Goal: Obtain resource: Obtain resource

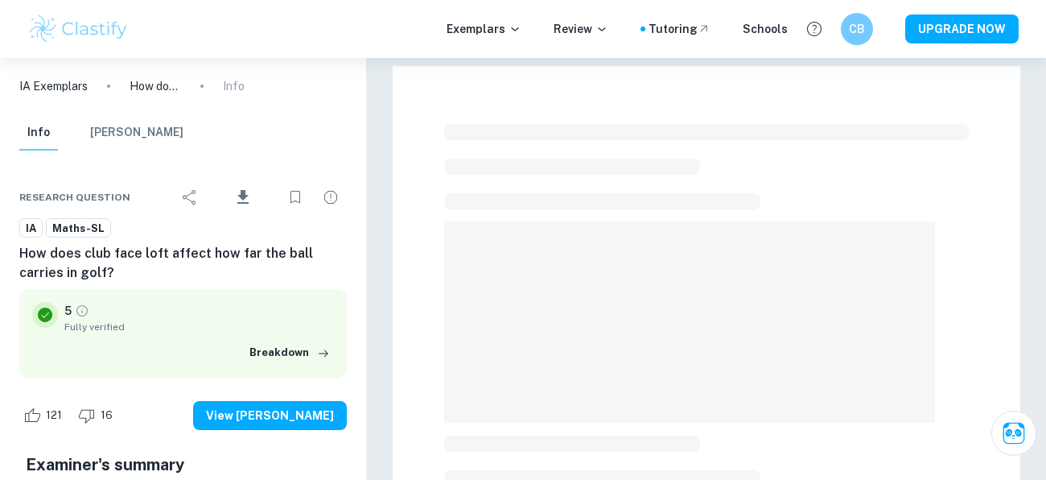
checkbox input "true"
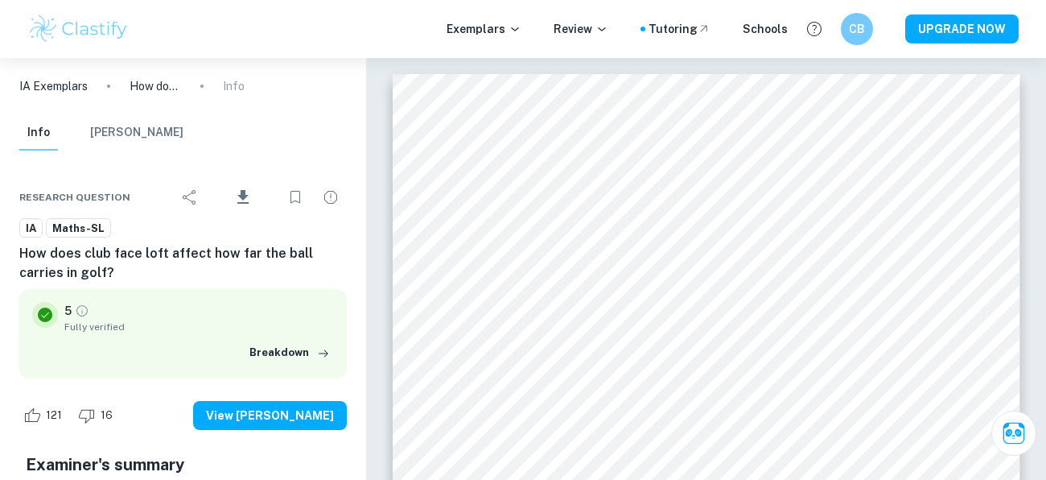
click at [67, 309] on p "5" at bounding box center [67, 311] width 7 height 18
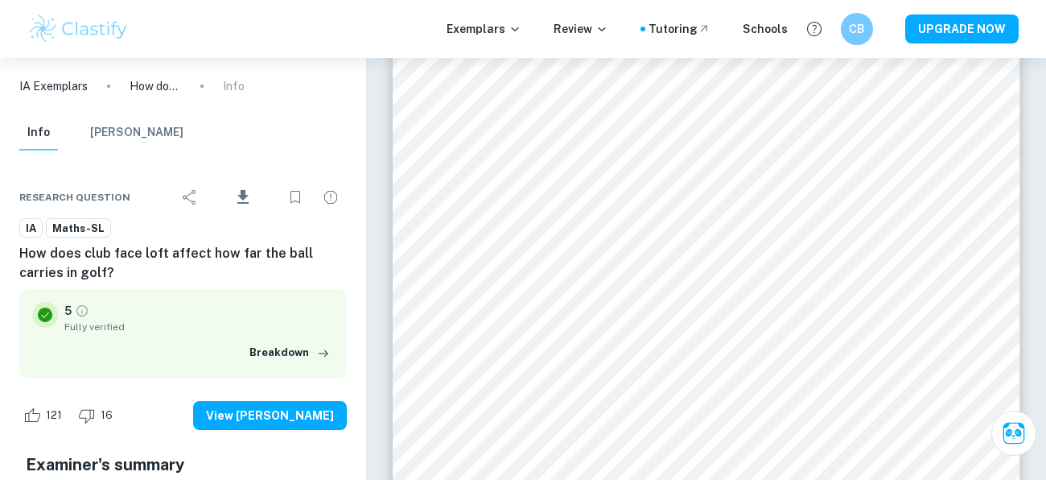
scroll to position [1002, 0]
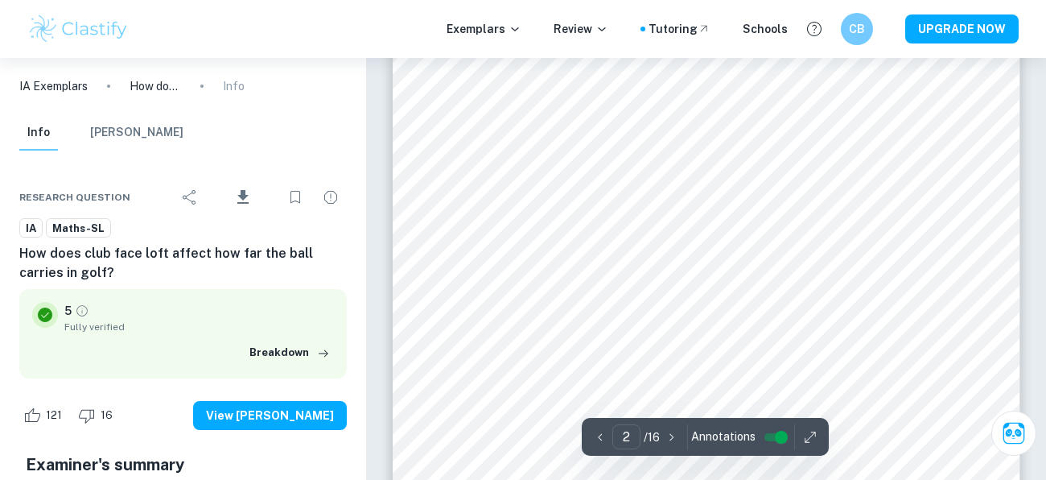
type input "1"
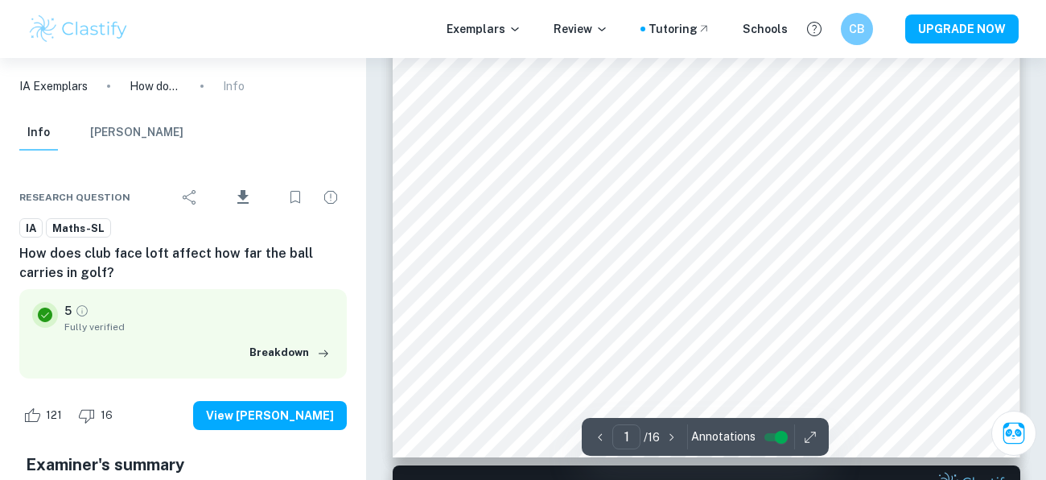
scroll to position [0, 0]
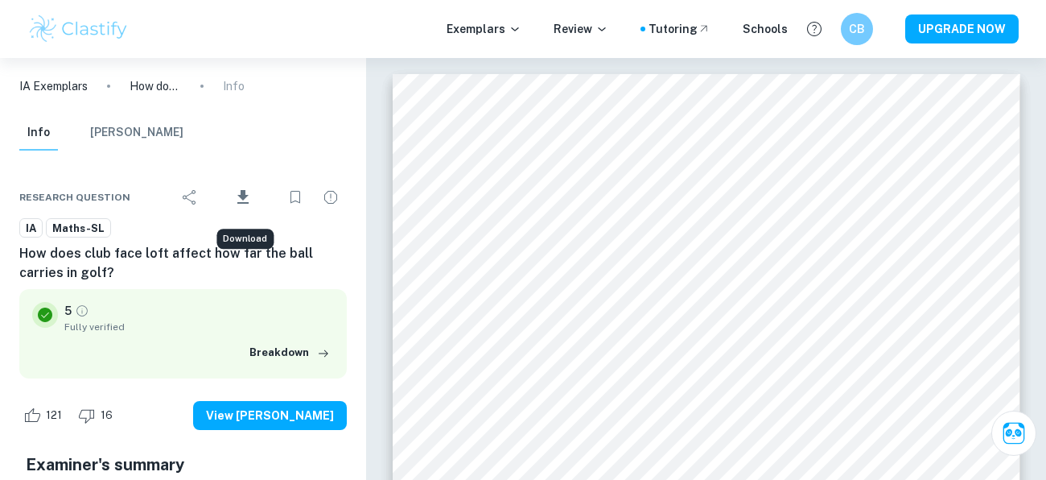
click at [248, 191] on icon "Download" at bounding box center [242, 197] width 19 height 19
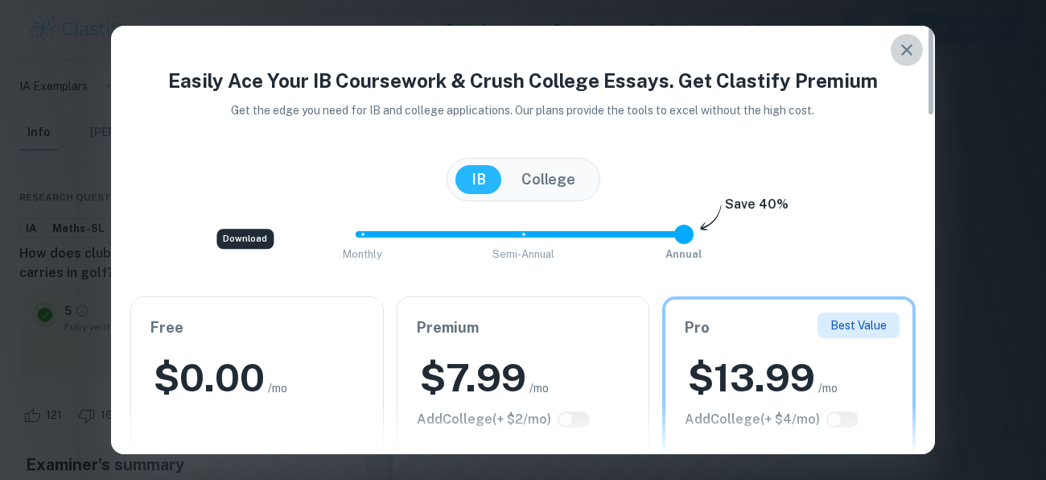
click at [914, 44] on icon "button" at bounding box center [906, 49] width 19 height 19
